Goal: Book appointment/travel/reservation

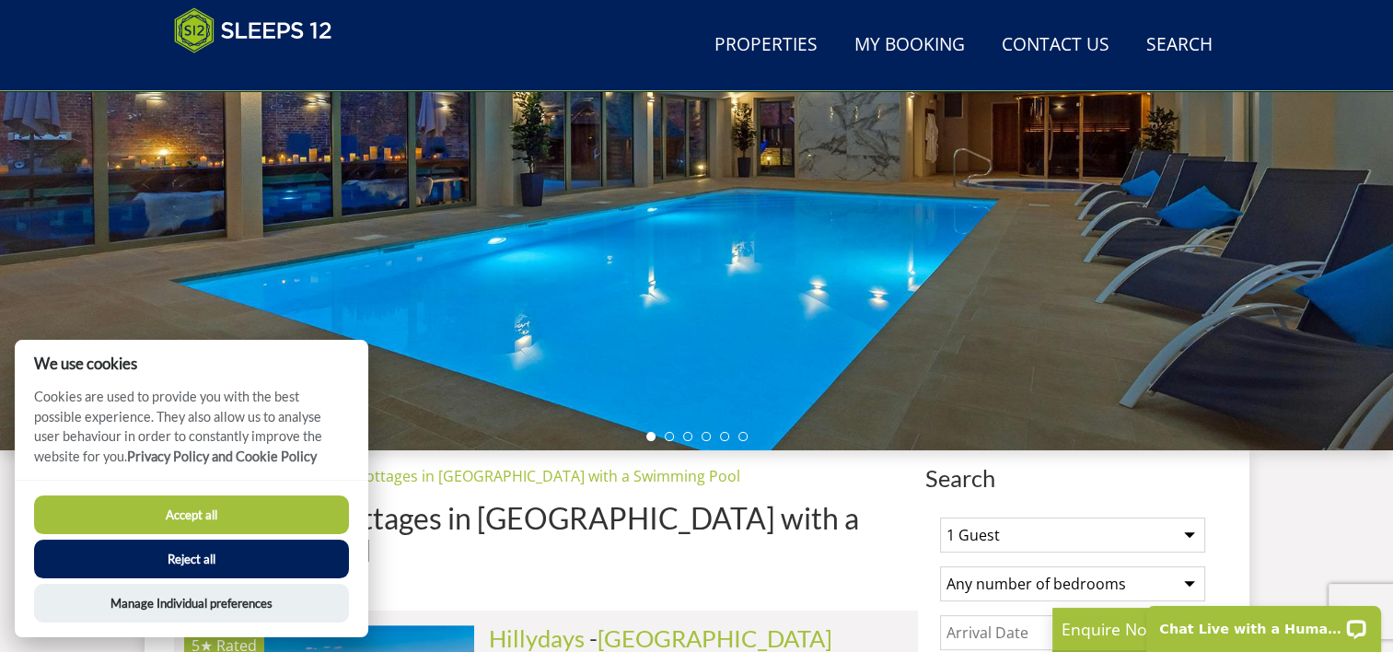
scroll to position [383, 0]
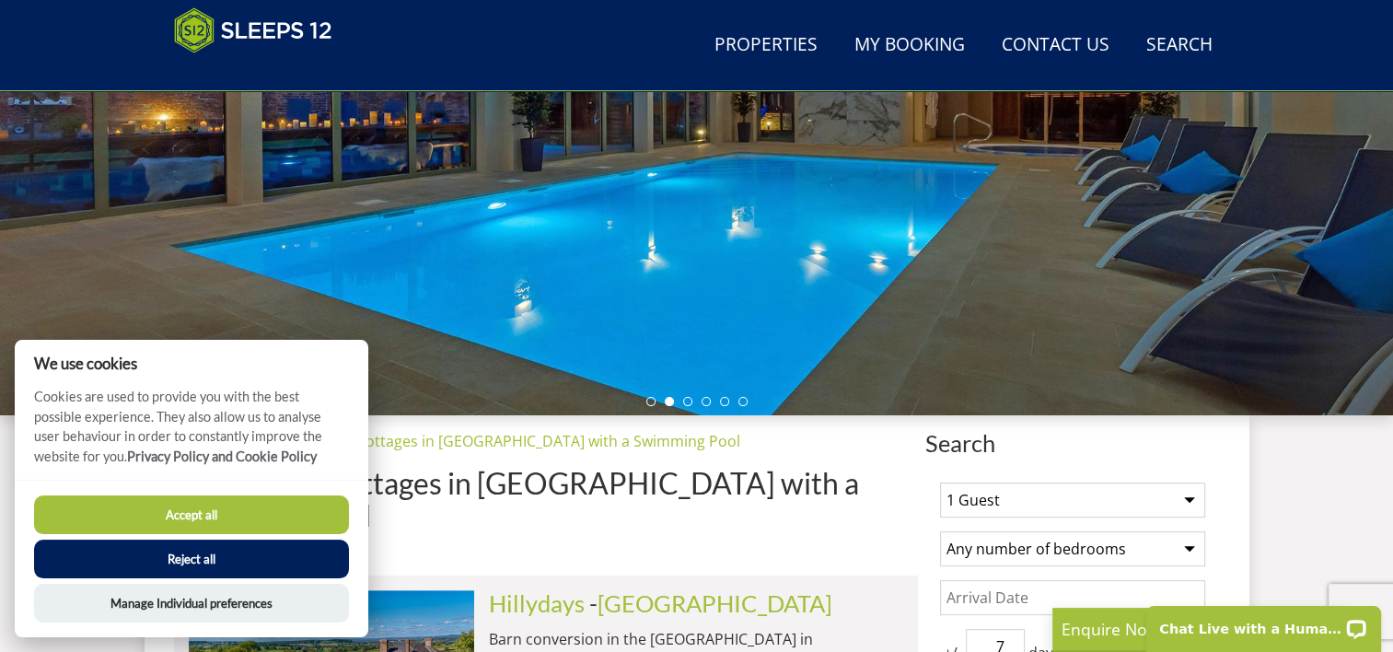
click at [324, 516] on button "Accept all" at bounding box center [191, 514] width 315 height 39
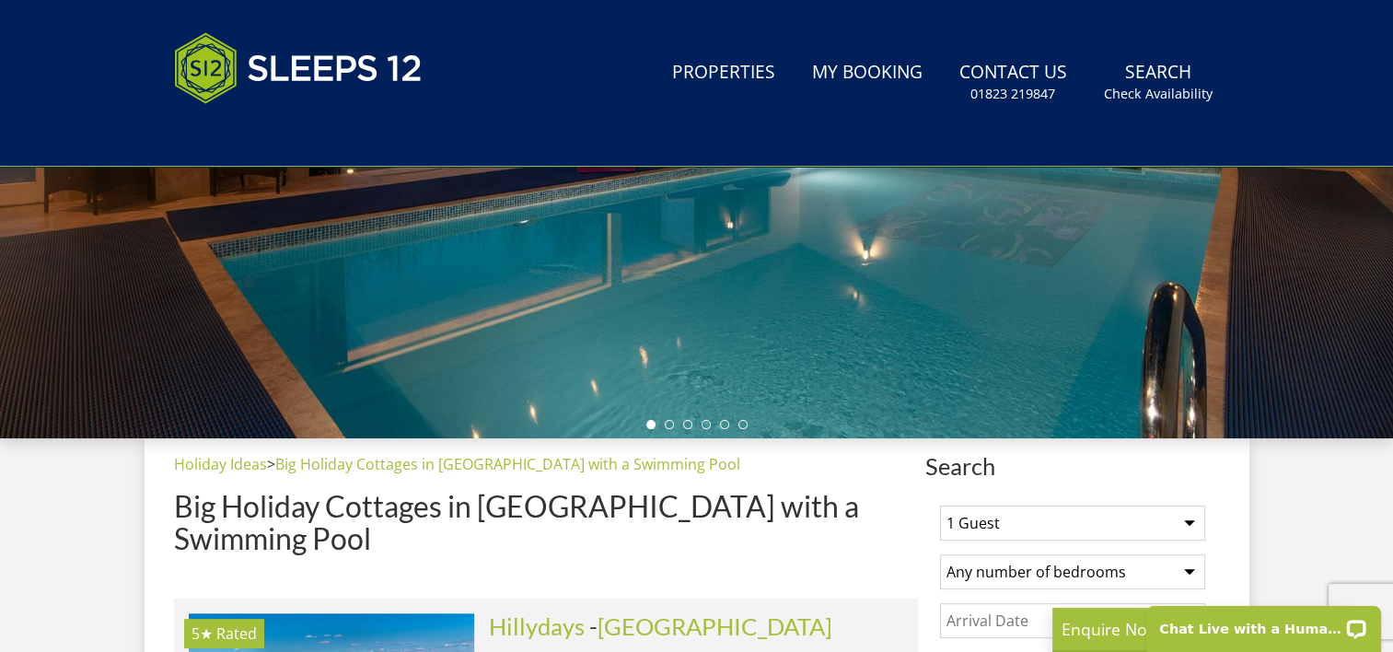
click at [1182, 511] on select "1 Guest 2 Guests 3 Guests 4 Guests 5 Guests 6 Guests 7 Guests 8 Guests 9 Guests…" at bounding box center [1072, 522] width 265 height 35
select select "9"
click at [940, 505] on select "1 Guest 2 Guests 3 Guests 4 Guests 5 Guests 6 Guests 7 Guests 8 Guests 9 Guests…" at bounding box center [1072, 522] width 265 height 35
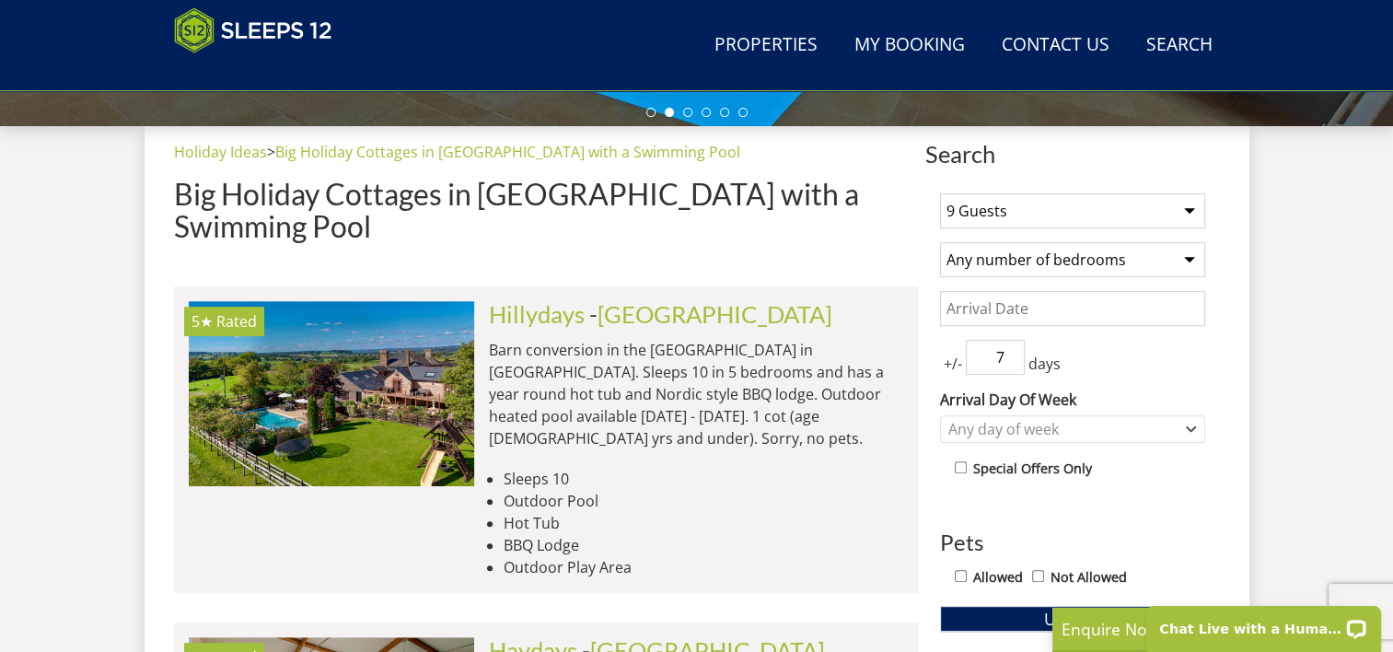
scroll to position [737, 0]
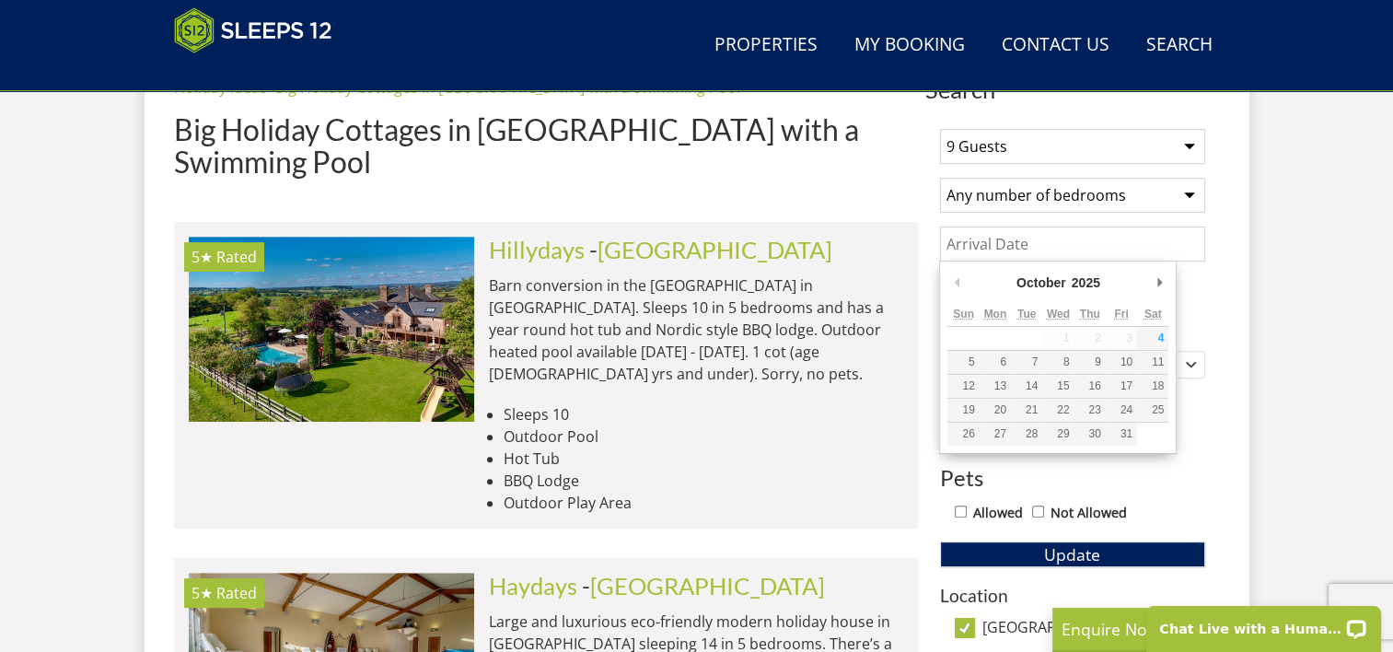
click at [1119, 244] on input "Date" at bounding box center [1072, 243] width 265 height 35
click at [1079, 239] on input "Date" at bounding box center [1072, 243] width 265 height 35
type input "10/04/2026"
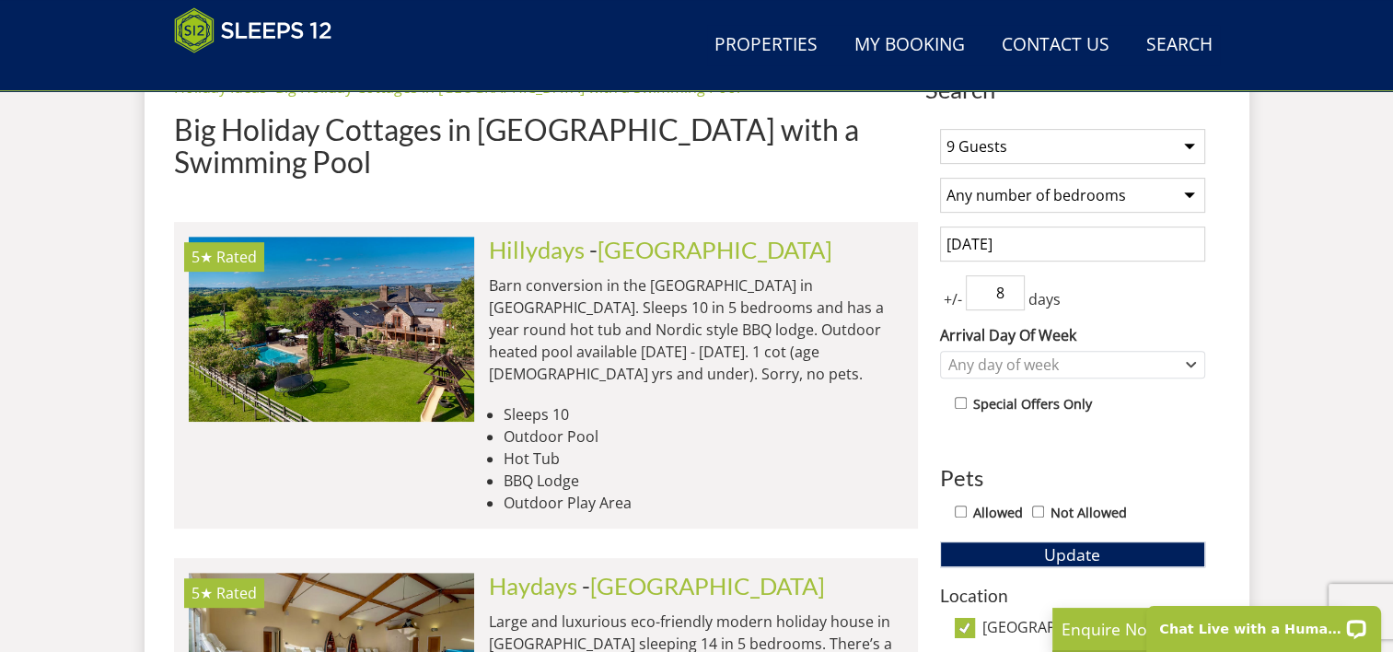
click at [1008, 284] on input "8" at bounding box center [995, 292] width 59 height 35
click at [1008, 284] on input "9" at bounding box center [995, 292] width 59 height 35
click at [1008, 284] on input "10" at bounding box center [995, 292] width 59 height 35
click at [1008, 284] on input "11" at bounding box center [995, 292] width 59 height 35
click at [1011, 297] on input "10" at bounding box center [995, 292] width 59 height 35
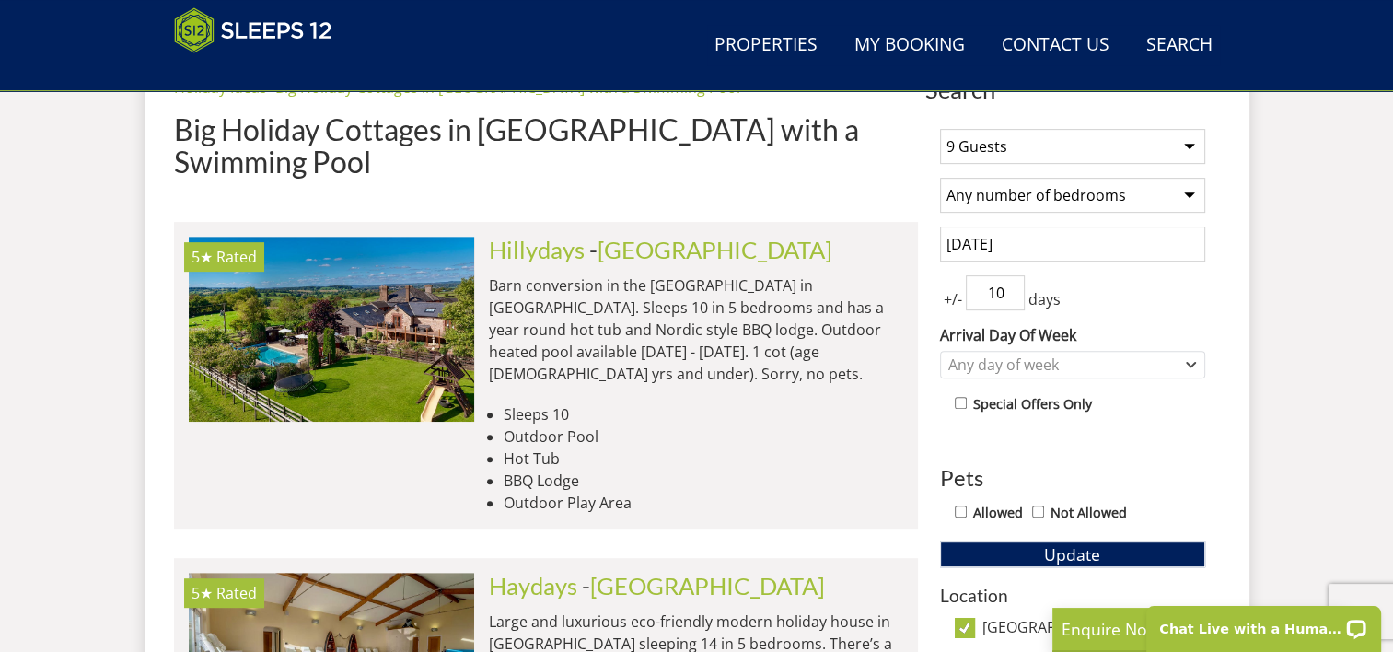
click at [1011, 297] on input "9" at bounding box center [995, 292] width 59 height 35
click at [1011, 297] on input "8" at bounding box center [995, 292] width 59 height 35
click at [1011, 297] on input "7" at bounding box center [995, 292] width 59 height 35
click at [1011, 297] on input "6" at bounding box center [995, 292] width 59 height 35
click at [1011, 297] on input "5" at bounding box center [995, 292] width 59 height 35
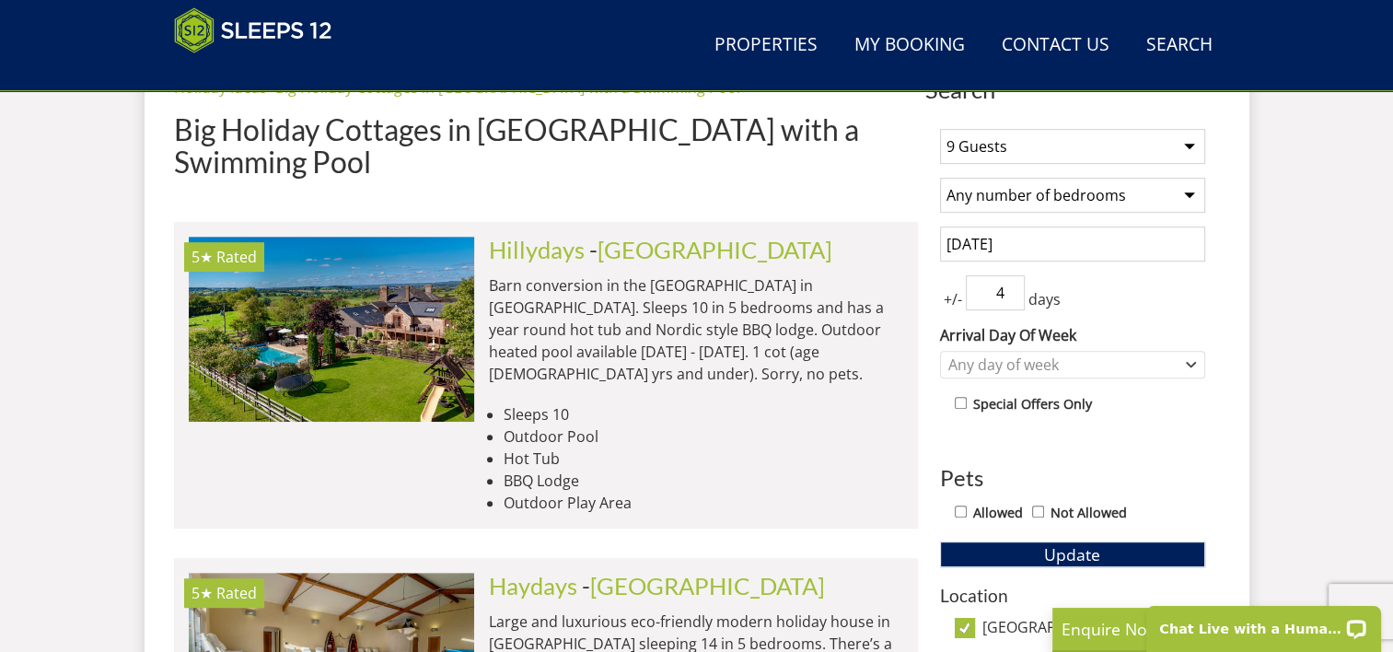
click at [1011, 297] on input "4" at bounding box center [995, 292] width 59 height 35
type input "3"
click at [1011, 297] on input "3" at bounding box center [995, 292] width 59 height 35
click at [1197, 363] on div "Any day of week" at bounding box center [1072, 365] width 265 height 28
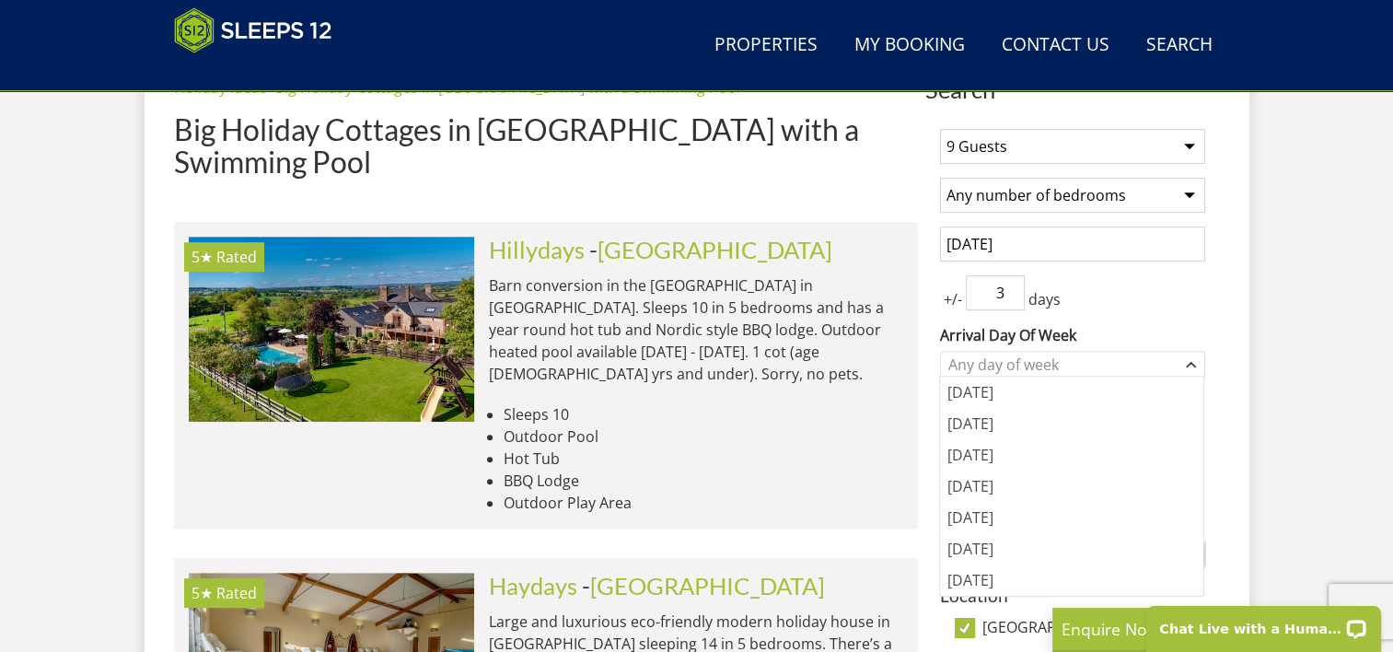
click at [1213, 327] on div "1 Guest 2 Guests 3 Guests 4 Guests 5 Guests 6 Guests 7 Guests 8 Guests 9 Guests…" at bounding box center [1072, 612] width 295 height 996
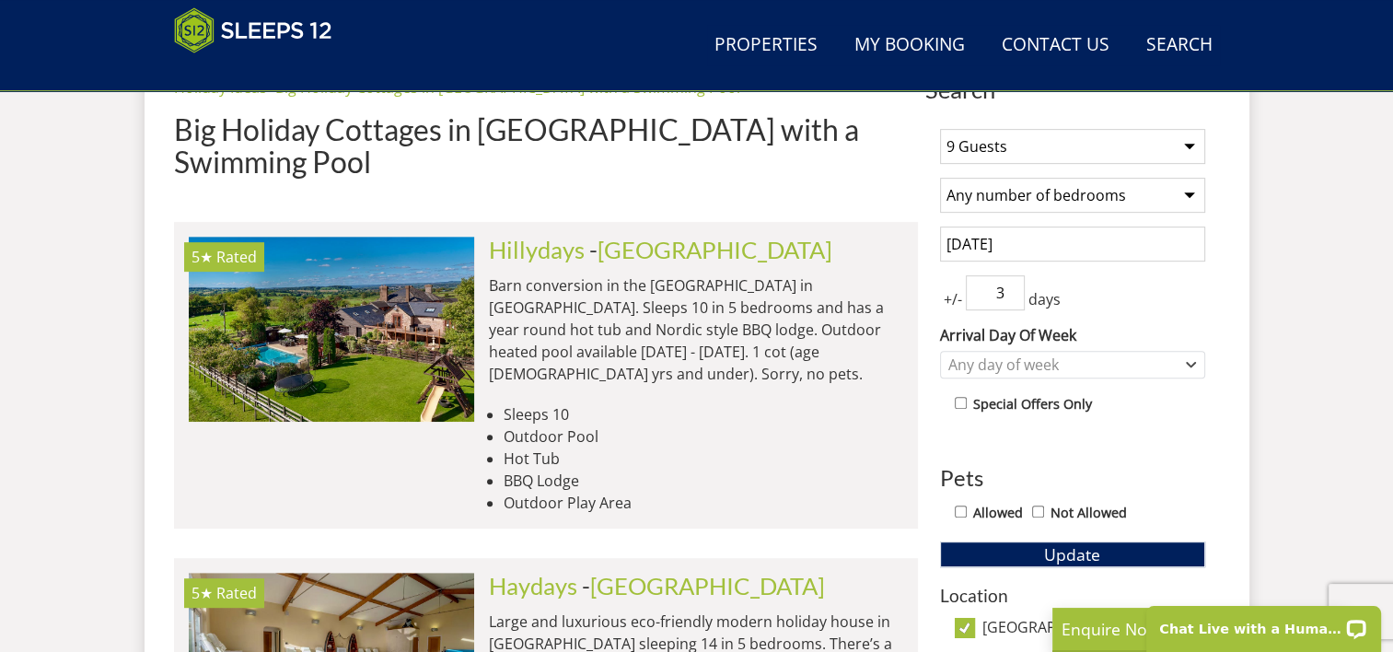
click at [960, 507] on input "Allowed" at bounding box center [961, 511] width 12 height 12
checkbox input "true"
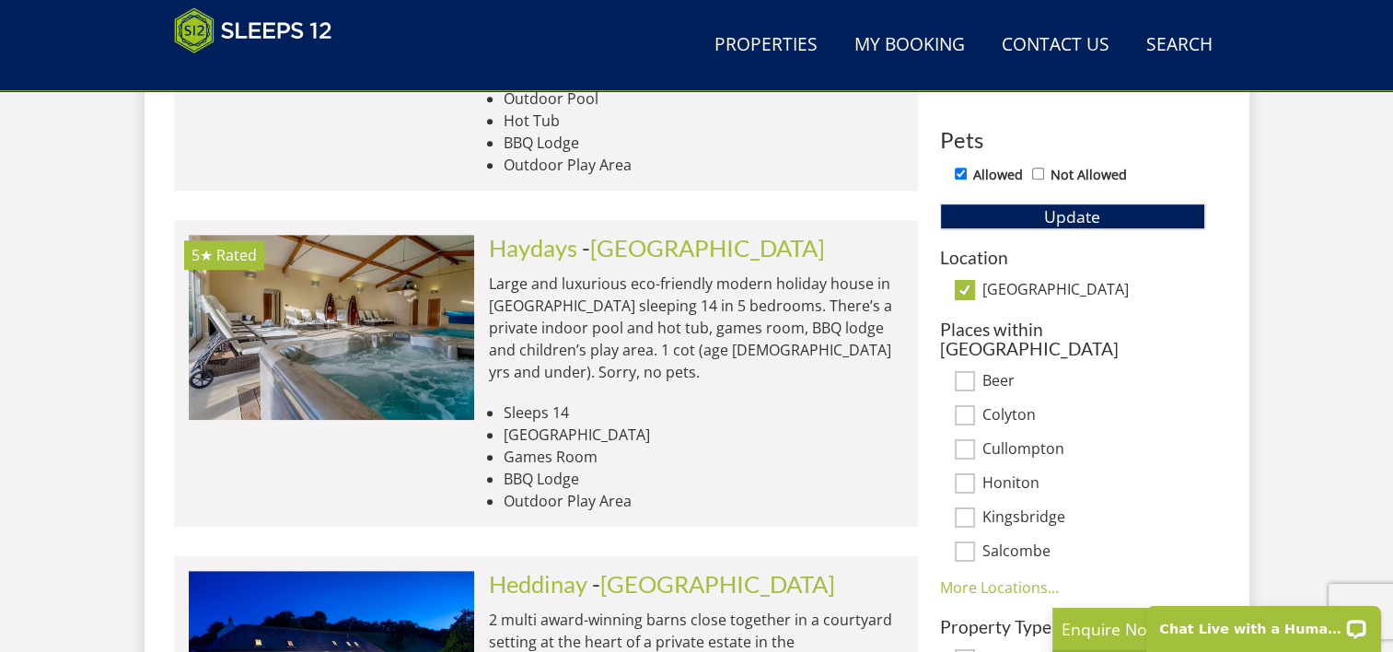
scroll to position [972, 0]
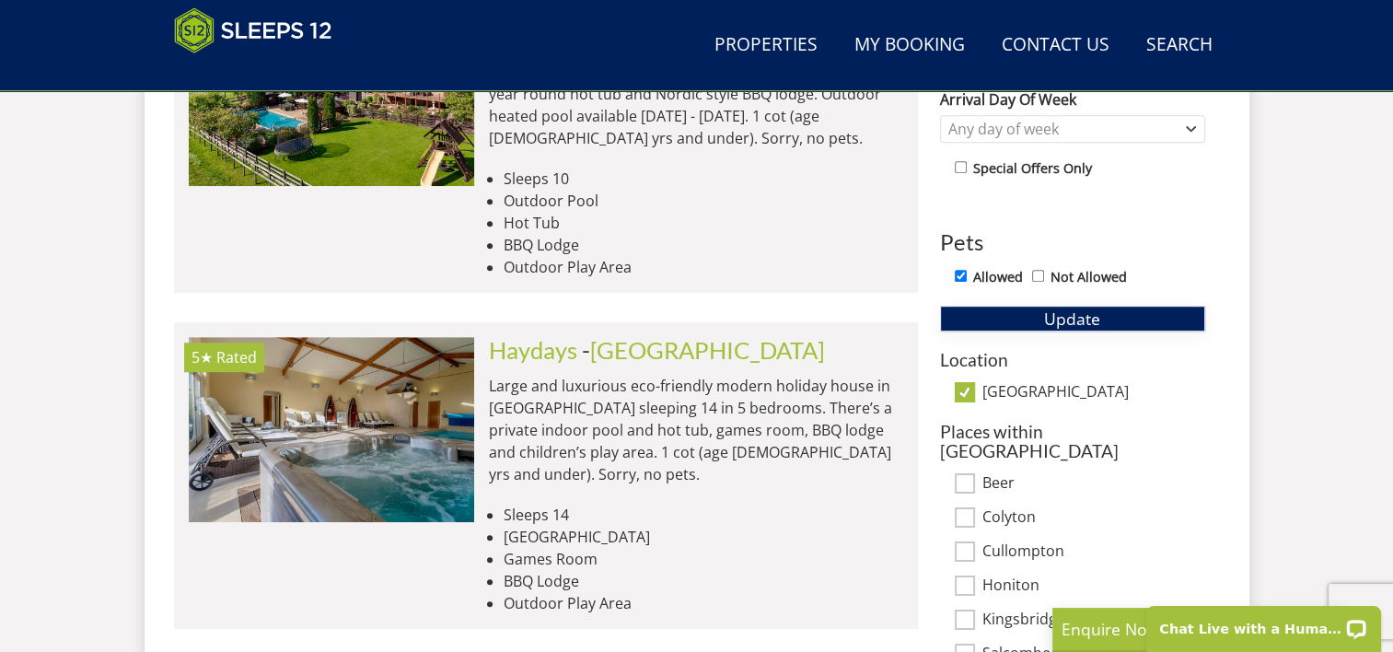
click at [1073, 327] on button "Update" at bounding box center [1072, 319] width 265 height 26
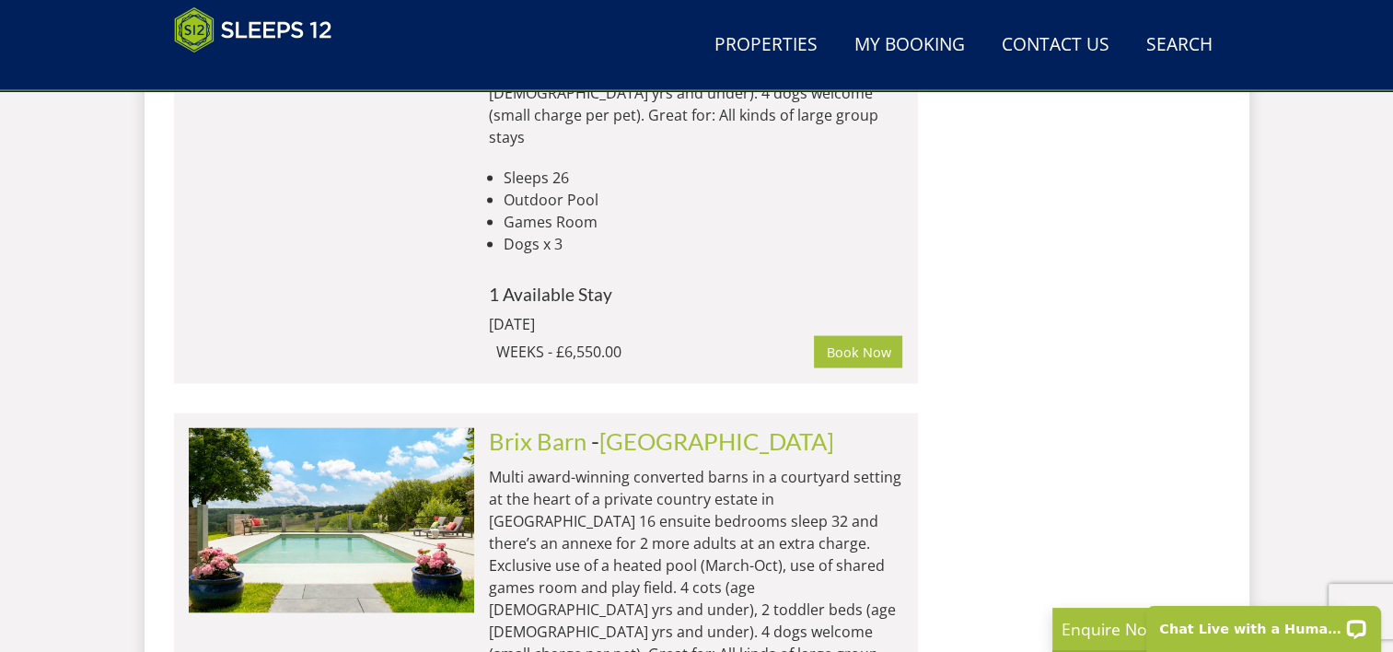
scroll to position [3615, 0]
